Goal: Use online tool/utility: Utilize a website feature to perform a specific function

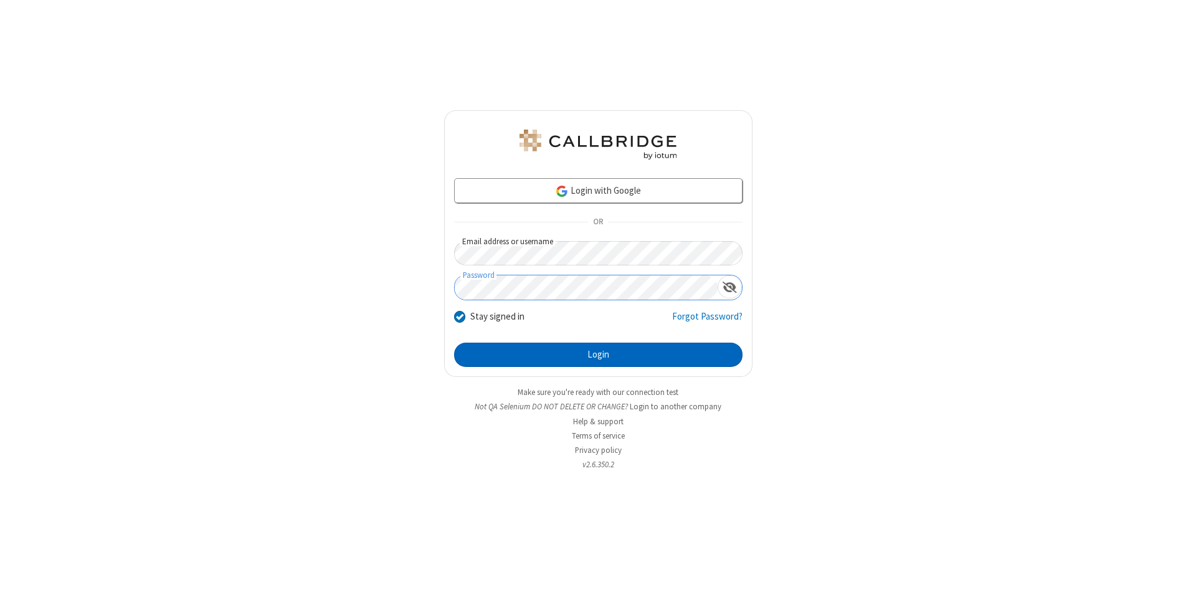
click at [598, 355] on button "Login" at bounding box center [598, 355] width 288 height 25
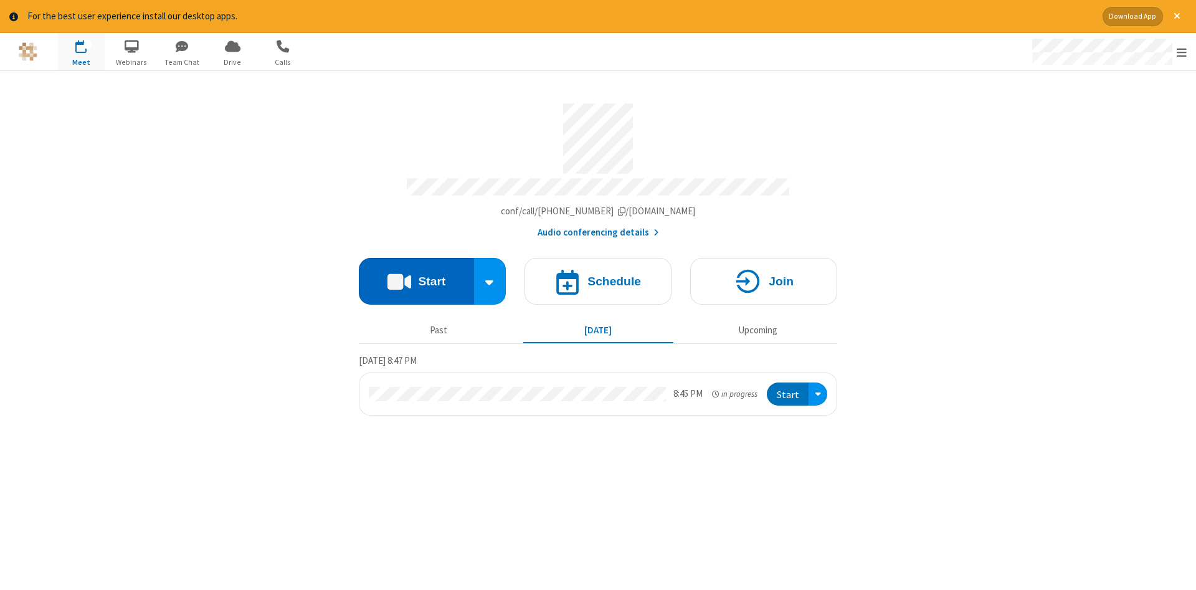
click at [416, 277] on button "Start" at bounding box center [416, 281] width 115 height 47
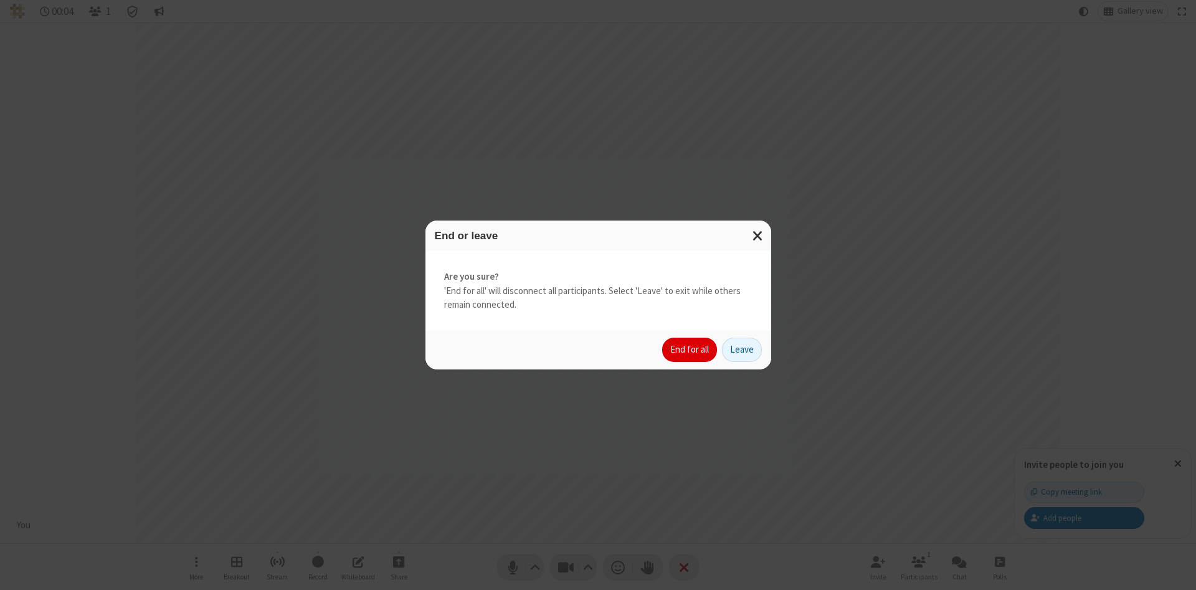
click at [690, 349] on button "End for all" at bounding box center [689, 350] width 55 height 25
